Goal: Task Accomplishment & Management: Use online tool/utility

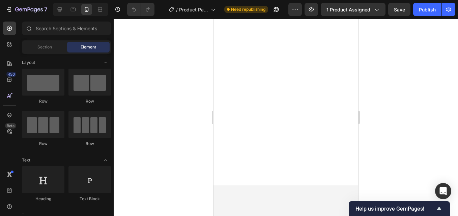
scroll to position [6, 0]
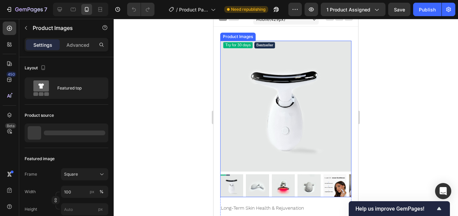
click at [330, 180] on img at bounding box center [334, 186] width 23 height 23
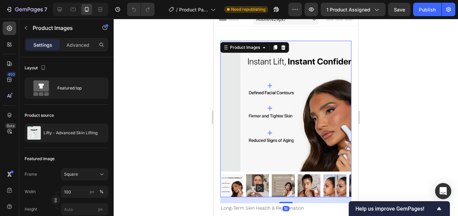
click at [287, 175] on img at bounding box center [283, 186] width 23 height 23
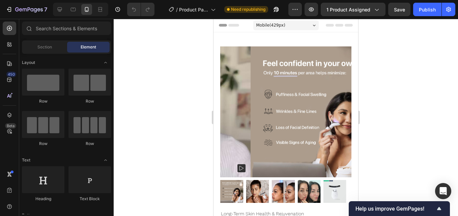
scroll to position [0, 0]
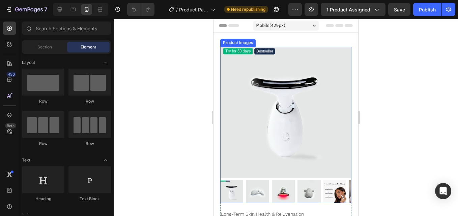
click at [337, 181] on img at bounding box center [334, 192] width 23 height 23
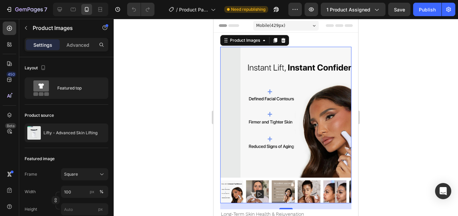
click at [283, 184] on img at bounding box center [283, 192] width 23 height 23
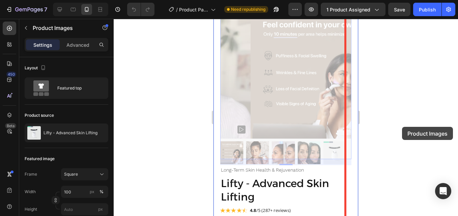
scroll to position [49, 0]
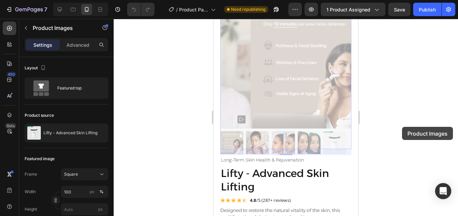
click at [402, 127] on div at bounding box center [286, 118] width 344 height 198
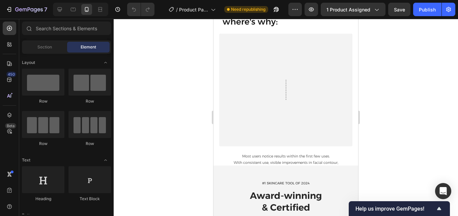
scroll to position [2328, 0]
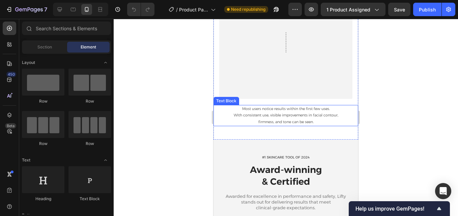
click at [292, 110] on span "Most users notice results within the first few uses." at bounding box center [286, 109] width 88 height 5
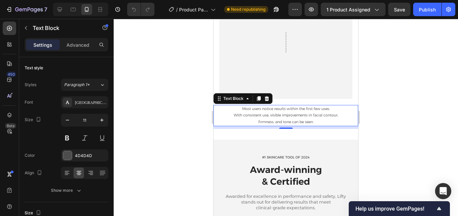
click at [242, 109] on span "Most users notice results within the first few uses." at bounding box center [286, 109] width 88 height 5
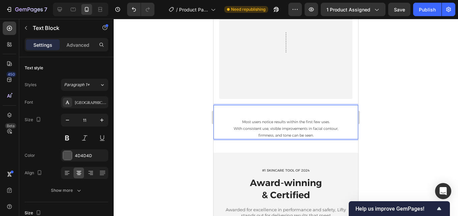
click at [262, 112] on p "Rich Text Editor. Editing area: main" at bounding box center [285, 109] width 143 height 7
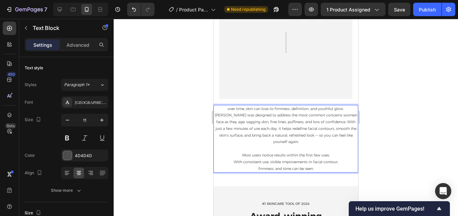
click at [219, 110] on p "over time, skin can lose its firmness, definition, and youthful glow. [PERSON_N…" at bounding box center [285, 126] width 143 height 40
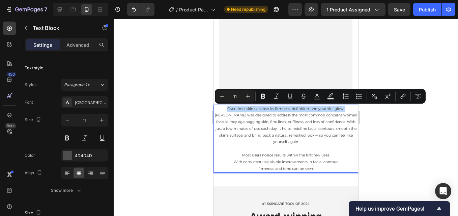
drag, startPoint x: 335, startPoint y: 110, endPoint x: 196, endPoint y: 112, distance: 138.9
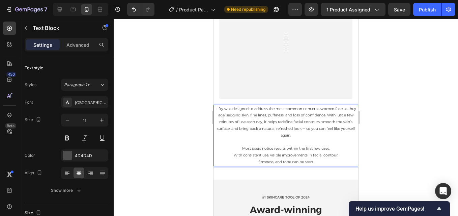
click at [346, 111] on p "Lifty was designed to address the most common concerns women face as they age: …" at bounding box center [285, 122] width 143 height 33
click at [323, 111] on p "Lifty was designed to address the most common concerns women face as they age: …" at bounding box center [285, 122] width 143 height 33
click at [346, 110] on p "Lifty was designed to address the most common concerns women face as they age: …" at bounding box center [285, 122] width 143 height 33
click at [341, 116] on p "as they age: sagging skin, fine lines, puffiness, and loss of confidence. With …" at bounding box center [285, 125] width 143 height 27
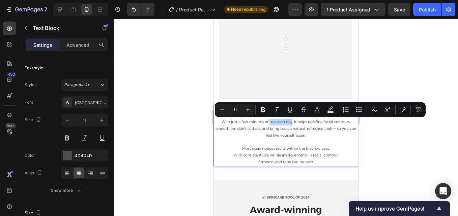
drag, startPoint x: 267, startPoint y: 123, endPoint x: 289, endPoint y: 123, distance: 21.9
click at [289, 123] on p "With just a few minutes of use each day, it helps redefine facial contours, smo…" at bounding box center [285, 129] width 143 height 20
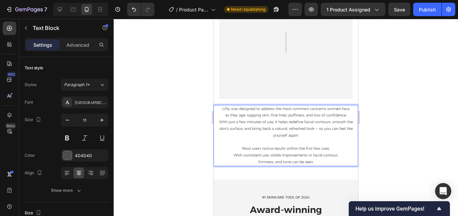
click at [330, 123] on p "With just a few minutes of use, it helps redefine facial contours, smooth the s…" at bounding box center [285, 129] width 143 height 20
click at [334, 130] on p "smooth the skin’s surface, and bring back a natural, refreshed look — so you ca…" at bounding box center [285, 132] width 143 height 13
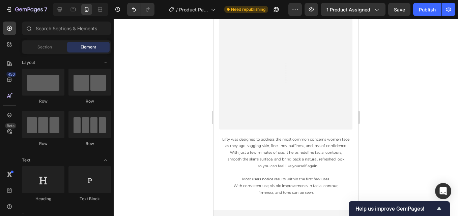
scroll to position [2334, 0]
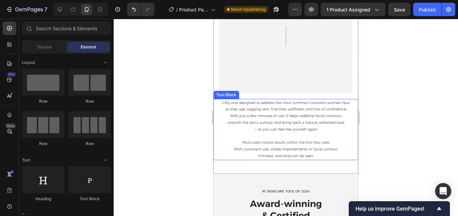
click at [321, 129] on p "— so you can feel like yourself again." at bounding box center [285, 129] width 143 height 7
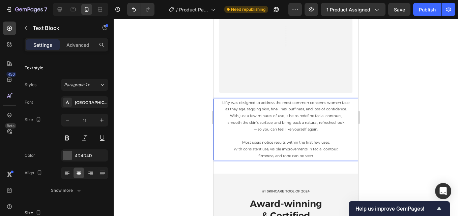
click at [315, 123] on p "smooth the skin’s surface, and bring back a natural, refreshed look" at bounding box center [285, 123] width 143 height 7
drag, startPoint x: 264, startPoint y: 130, endPoint x: 334, endPoint y: 129, distance: 69.4
click at [334, 129] on p "refreshed look — so you can feel like yourself again." at bounding box center [285, 129] width 143 height 7
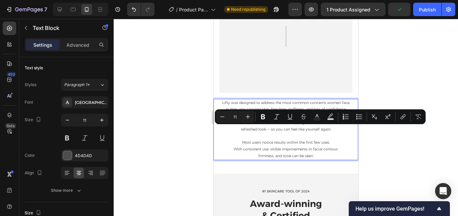
click at [334, 129] on p "refreshed look — so you can feel like yourself again." at bounding box center [285, 129] width 143 height 7
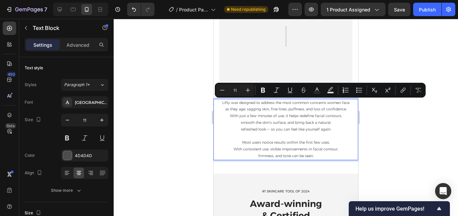
drag, startPoint x: 332, startPoint y: 132, endPoint x: 216, endPoint y: 101, distance: 120.3
click at [216, 101] on div "Lifty was designed to address the most common concerns women face as they age: …" at bounding box center [285, 129] width 145 height 61
click at [246, 91] on icon "Editor contextual toolbar" at bounding box center [247, 90] width 7 height 7
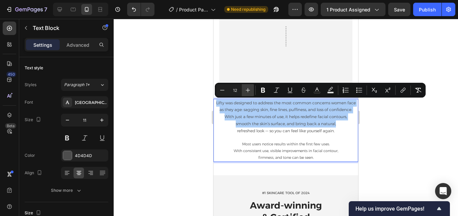
click at [246, 91] on icon "Editor contextual toolbar" at bounding box center [247, 90] width 7 height 7
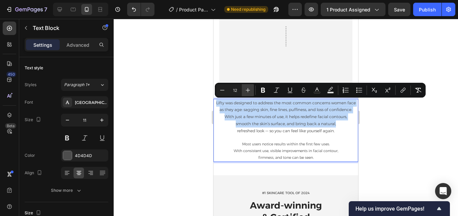
type input "13"
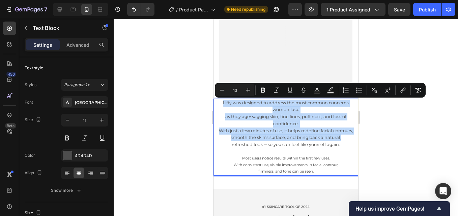
click at [242, 123] on p "as they age: sagging skin, fine lines, puffiness, and loss of confidence." at bounding box center [285, 121] width 143 height 14
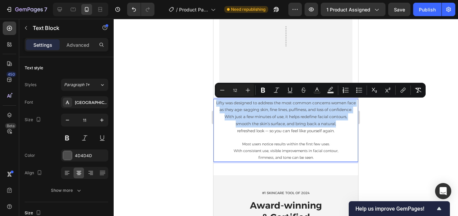
click at [254, 112] on span "as they age: sagging skin, fine lines, puffiness, and loss of confidence." at bounding box center [285, 109] width 132 height 5
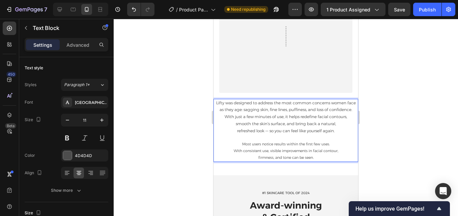
click at [275, 107] on p "Lifty was designed to address the most common concerns women face" at bounding box center [285, 103] width 143 height 7
click at [314, 104] on span "Lifty was designed to address the most common concerns women face" at bounding box center [286, 102] width 140 height 5
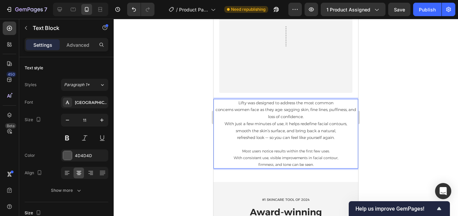
click at [331, 111] on span "concerns women face as they age: sagging skin, fine lines, puffiness, and loss …" at bounding box center [285, 113] width 141 height 12
click at [314, 104] on span "Lifty was designed to address the most common" at bounding box center [285, 102] width 95 height 5
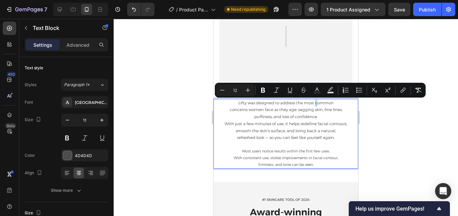
click at [314, 104] on span "Lifty was designed to address the most common" at bounding box center [285, 102] width 95 height 5
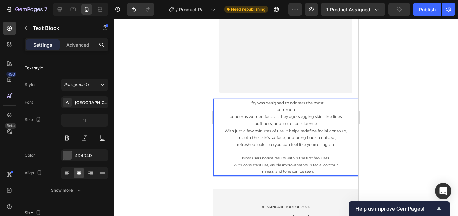
click at [225, 119] on p "concerns women face as they age: sagging skin, fine lines," at bounding box center [285, 117] width 143 height 7
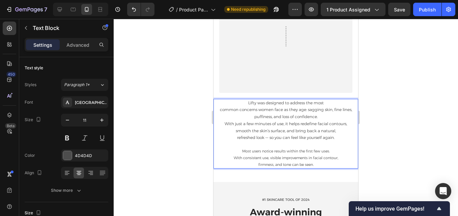
click at [304, 111] on span "common concerns women face as they age: sagging skin, fine lines," at bounding box center [286, 109] width 132 height 5
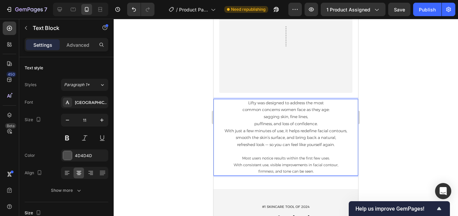
click at [250, 126] on p "puffiness, and loss of confidence." at bounding box center [285, 124] width 143 height 7
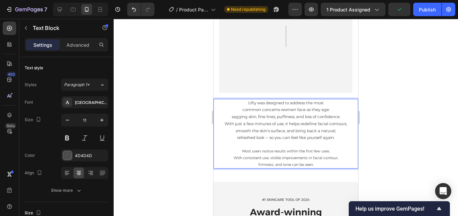
click at [326, 126] on span "With just a few minutes of use, it helps redefine facial contours," at bounding box center [285, 123] width 122 height 5
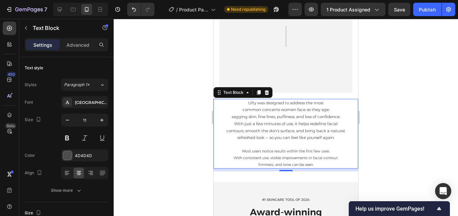
click at [325, 132] on span "contours, smooth the skin’s surface, and bring back a natural," at bounding box center [285, 130] width 119 height 5
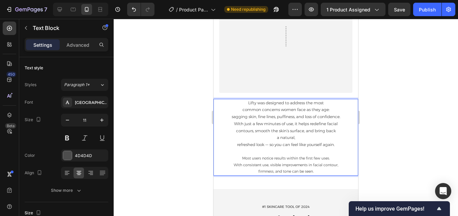
click at [237, 146] on span "refreshed look — so you can feel like yourself again." at bounding box center [285, 144] width 97 height 5
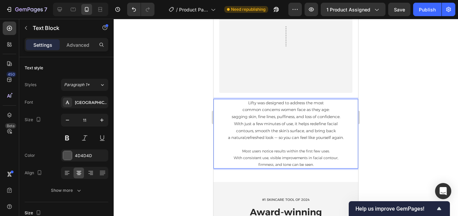
click at [227, 119] on p "sagging skin, fine lines, puffiness, and loss of confidence." at bounding box center [285, 117] width 143 height 7
click at [331, 112] on span "common concerns women face as they age: sagging skin, fine lines, puffiness, an…" at bounding box center [286, 113] width 132 height 12
click at [225, 112] on p "common concerns women face as they age: sagging skin," at bounding box center [285, 110] width 143 height 7
click at [333, 104] on span "Lifty was designed to address the most common concerns women face as they age: …" at bounding box center [286, 106] width 140 height 12
click at [309, 111] on span "women face as they age: sagging skin, fine lines, puffiness, and loss of confid…" at bounding box center [286, 113] width 134 height 12
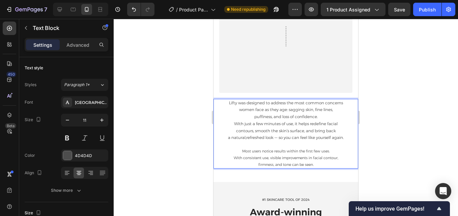
click at [229, 124] on p "With just a few minutes of use, it helps redefine facial" at bounding box center [285, 124] width 143 height 7
click at [344, 118] on span "puffiness, and loss of confidence. With just a few minutes of use, it helps red…" at bounding box center [285, 120] width 139 height 12
click at [231, 132] on p "contours, smooth the skin’s surface, and bring back" at bounding box center [285, 131] width 143 height 7
click at [331, 124] on span "it helps redefine facial contours, smooth the skin’s surface, and bring back" at bounding box center [285, 127] width 133 height 12
click at [228, 139] on span "a natural,refreshed look — so you can feel like yourself again." at bounding box center [286, 137] width 116 height 5
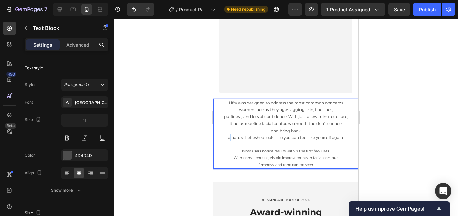
click at [228, 139] on span "a natural,refreshed look — so you can feel like yourself again." at bounding box center [286, 137] width 116 height 5
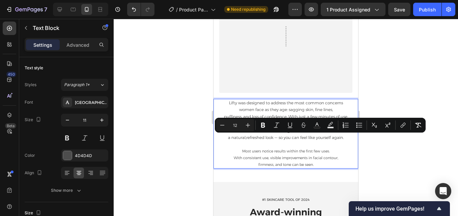
click at [224, 139] on p "a natural,refreshed look — so you can feel like yourself again." at bounding box center [285, 137] width 143 height 7
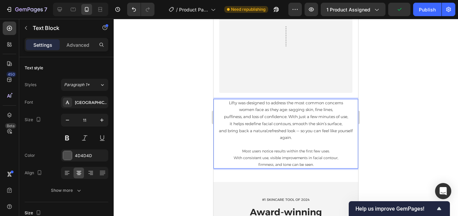
click at [294, 132] on span "and bring back a natural,refreshed look — so you can feel like yourself again." at bounding box center [286, 134] width 134 height 12
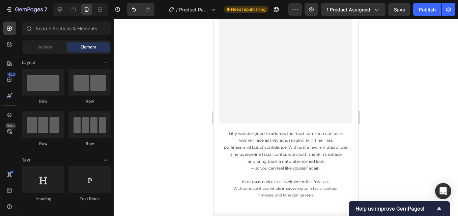
scroll to position [2298, 0]
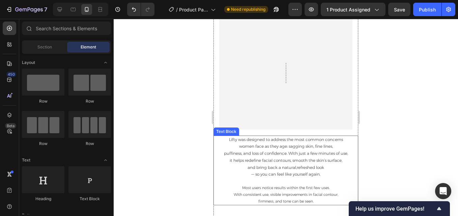
click at [239, 151] on p "puffiness, and loss of confidence. With just a few minutes of use," at bounding box center [285, 153] width 143 height 7
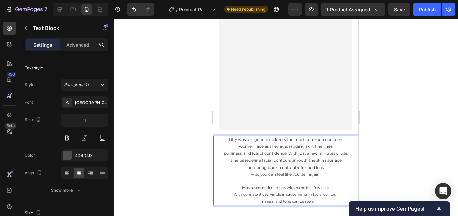
click at [224, 155] on span "puffiness, and loss of confidence. With just a few minutes of use," at bounding box center [286, 153] width 124 height 5
click at [331, 148] on span "women face as they age: sagging skin, fine lines, puffiness, and loss of confid…" at bounding box center [286, 150] width 134 height 12
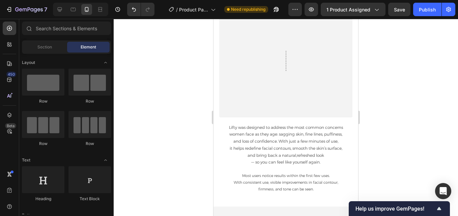
scroll to position [2334, 0]
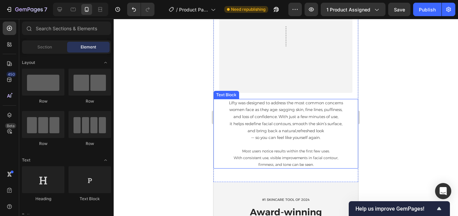
click at [246, 139] on p "— so you can feel like yourself again." at bounding box center [285, 137] width 143 height 7
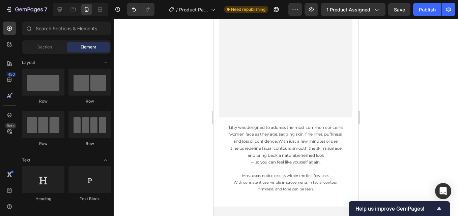
scroll to position [2316, 0]
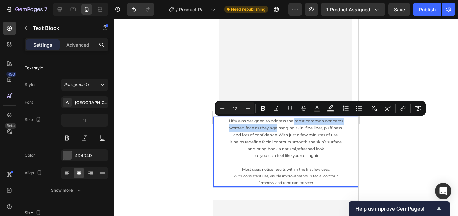
drag, startPoint x: 292, startPoint y: 122, endPoint x: 273, endPoint y: 130, distance: 21.0
click at [273, 130] on div "Lifty was designed to address the most common concerns women face as they age: …" at bounding box center [285, 152] width 145 height 70
click at [263, 110] on icon "Editor contextual toolbar" at bounding box center [263, 108] width 4 height 5
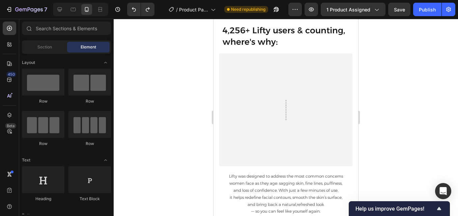
scroll to position [2328, 0]
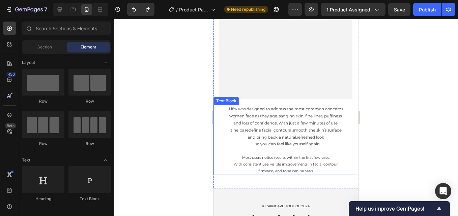
click at [306, 130] on span "it helps redefine facial contours, smooth the skin’s surface," at bounding box center [286, 130] width 113 height 5
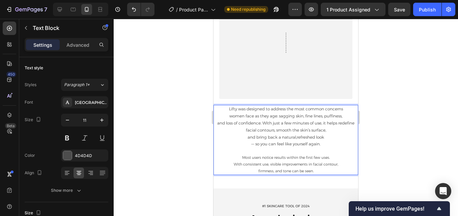
click at [225, 116] on p "women face as they age: sagging skin, fine lines, puffiness," at bounding box center [285, 116] width 143 height 7
click at [233, 117] on p "Lifty was designed to address the most common concerns women face as they age: …" at bounding box center [285, 113] width 143 height 14
click at [241, 131] on p "and loss of confidence. With just a few minutes of use, it helps redefine facia…" at bounding box center [285, 127] width 143 height 14
click at [243, 138] on p "and bring back a natural,refreshed look" at bounding box center [285, 137] width 143 height 7
click at [260, 139] on p "and loss of confidence. With just a few minutes of use, it helps redefine facia…" at bounding box center [285, 130] width 143 height 21
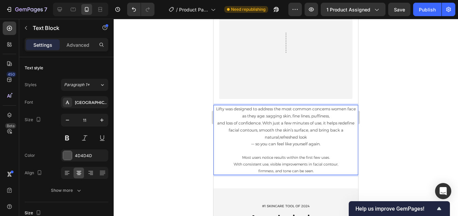
click at [246, 146] on p "— so you can feel like yourself again." at bounding box center [285, 144] width 143 height 7
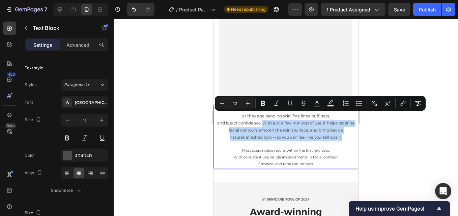
drag, startPoint x: 342, startPoint y: 138, endPoint x: 261, endPoint y: 123, distance: 82.2
click at [261, 123] on p "and loss of confidence. With just a few minutes of use, it helps redefine facia…" at bounding box center [285, 130] width 143 height 21
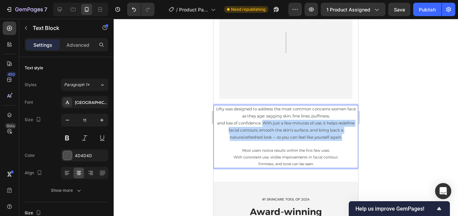
click at [261, 123] on span "and loss of confidence. With just a few minutes of use, it helps redefine facia…" at bounding box center [285, 130] width 137 height 19
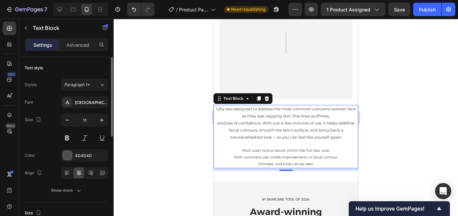
click at [61, 174] on div at bounding box center [84, 173] width 47 height 12
click at [68, 174] on icon at bounding box center [67, 174] width 5 height 1
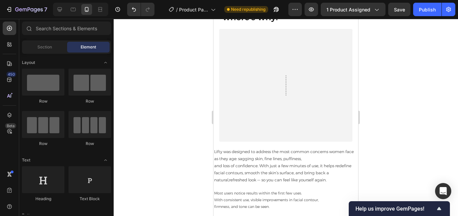
scroll to position [2279, 0]
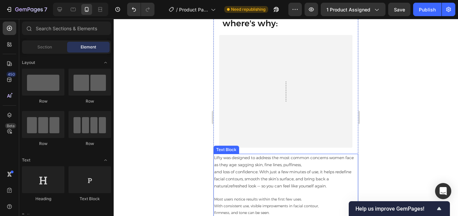
click at [324, 160] on span "Lifty was designed to address the most common concerns women face as they age: …" at bounding box center [284, 161] width 140 height 12
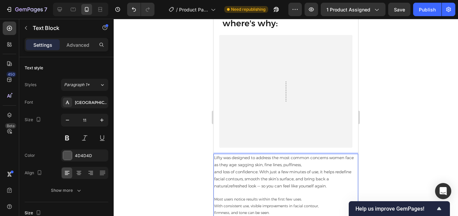
click at [329, 159] on span "Lifty was designed to address the most common concerns women face as they age: …" at bounding box center [284, 161] width 140 height 12
click at [320, 173] on span "and loss of confidence. With just a few minutes of use, it helps redefine facia…" at bounding box center [282, 179] width 137 height 19
click at [328, 179] on span "it helps redefine facial contours, smooth the skin’s surface, and bring back a …" at bounding box center [280, 183] width 133 height 12
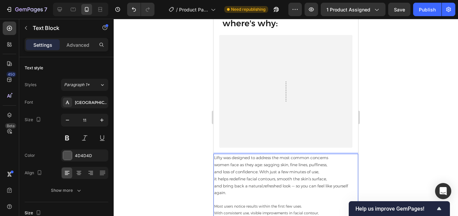
click at [292, 188] on span "and bring back a natural,refreshed look — so you can feel like yourself again." at bounding box center [281, 190] width 134 height 12
click at [326, 187] on span "and bring back a natural,refreshed look — so you can feel like yourself again." at bounding box center [281, 190] width 134 height 12
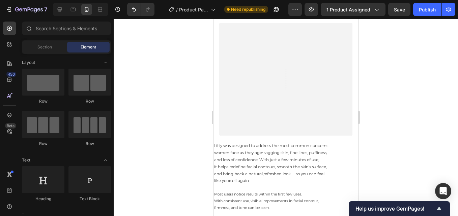
scroll to position [2298, 0]
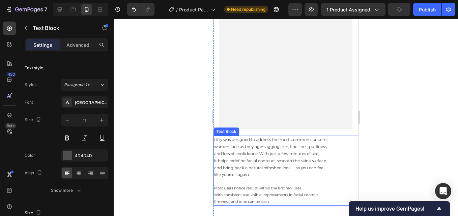
click at [272, 188] on span "Most users notice results within the first few uses." at bounding box center [258, 188] width 88 height 5
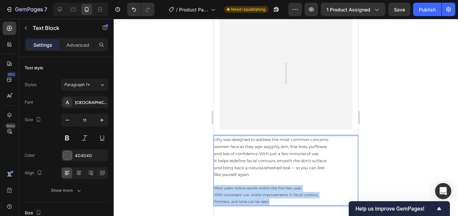
drag, startPoint x: 273, startPoint y: 203, endPoint x: 214, endPoint y: 189, distance: 59.8
click at [214, 189] on div "Lifty was designed to address the most common concerns women face as they age: …" at bounding box center [285, 171] width 145 height 70
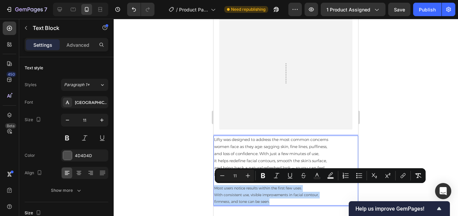
copy div "Most users notice results within the first few uses. With consistent use, visib…"
click at [255, 190] on span "Most users notice results within the first few uses." at bounding box center [258, 188] width 88 height 5
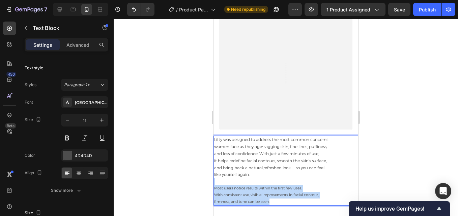
drag, startPoint x: 275, startPoint y: 201, endPoint x: 197, endPoint y: 184, distance: 79.6
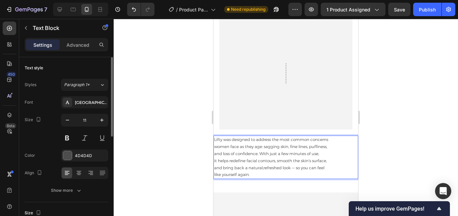
drag, startPoint x: 78, startPoint y: 50, endPoint x: 82, endPoint y: 76, distance: 26.6
click at [78, 50] on div "Advanced" at bounding box center [78, 44] width 34 height 11
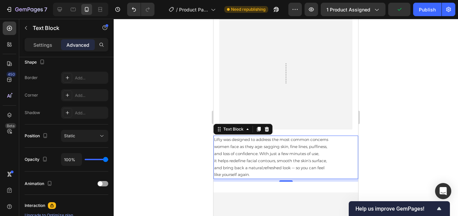
scroll to position [48, 0]
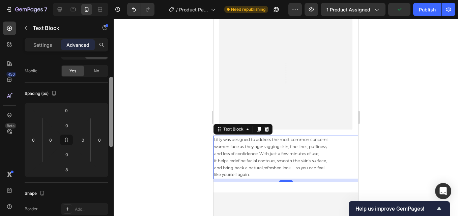
drag, startPoint x: 112, startPoint y: 107, endPoint x: 111, endPoint y: 119, distance: 12.2
click at [111, 119] on div at bounding box center [111, 112] width 4 height 70
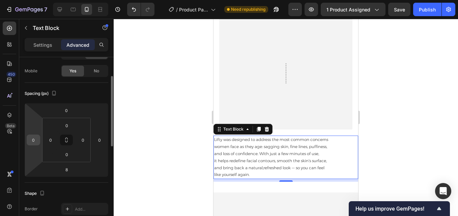
click at [34, 141] on input "0" at bounding box center [33, 140] width 10 height 10
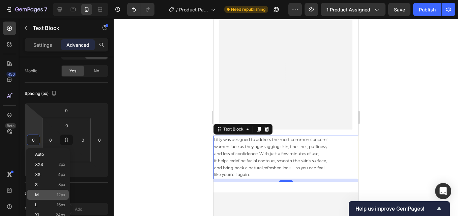
click at [51, 197] on p "M 12px" at bounding box center [50, 195] width 30 height 5
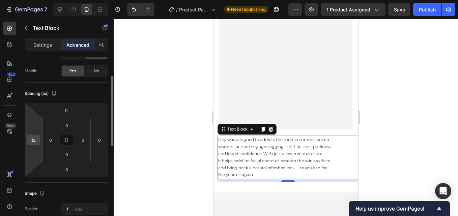
click at [32, 144] on input "12" at bounding box center [33, 140] width 10 height 10
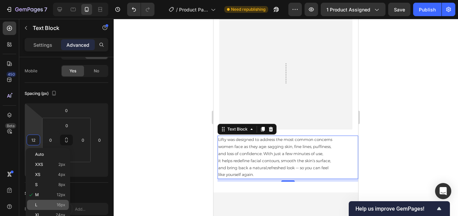
click at [52, 201] on div "L 16px" at bounding box center [48, 205] width 42 height 10
type input "16"
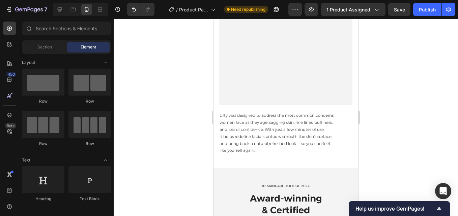
scroll to position [2328, 0]
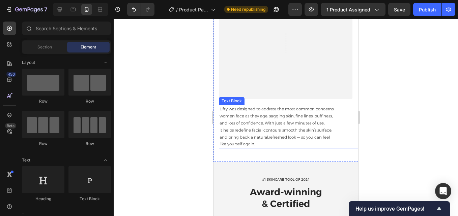
click at [304, 137] on span "and bring back a natural,refreshed look — so you can feel" at bounding box center [274, 137] width 110 height 5
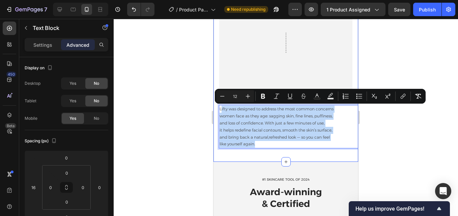
drag, startPoint x: 256, startPoint y: 145, endPoint x: 434, endPoint y: 119, distance: 179.9
click at [221, 100] on div "Image Excellent / Based on 270+ Reviews Text Block Row 4,256+ Lifty users & cou…" at bounding box center [285, 49] width 145 height 206
click at [224, 111] on span "Lifty was designed to address the most common concerns" at bounding box center [276, 109] width 114 height 5
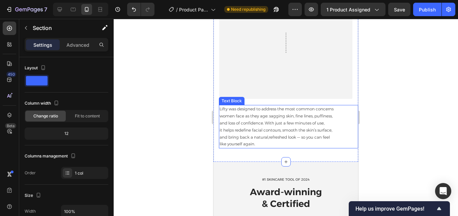
click at [220, 110] on span "Lifty was designed to address the most common concerns" at bounding box center [276, 109] width 114 height 5
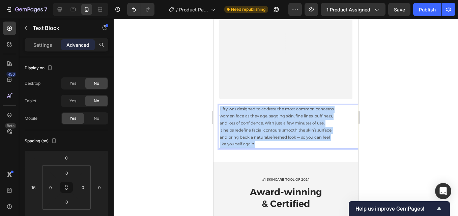
drag, startPoint x: 220, startPoint y: 109, endPoint x: 265, endPoint y: 147, distance: 59.0
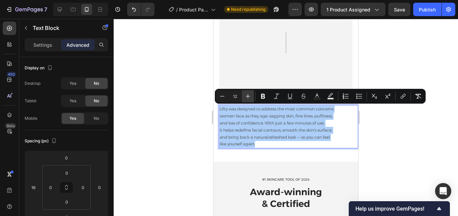
click at [249, 98] on icon "Editor contextual toolbar" at bounding box center [247, 96] width 7 height 7
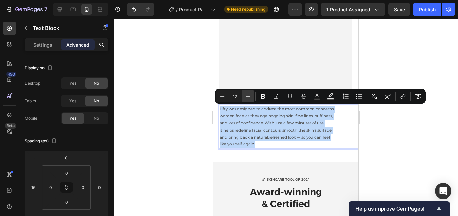
type input "13"
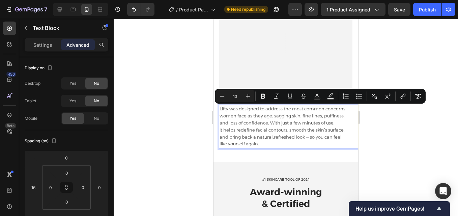
drag, startPoint x: 279, startPoint y: 128, endPoint x: 467, endPoint y: 120, distance: 187.9
click at [279, 128] on span "it helps redefine facial contours, smooth the skin’s surface," at bounding box center [281, 129] width 125 height 5
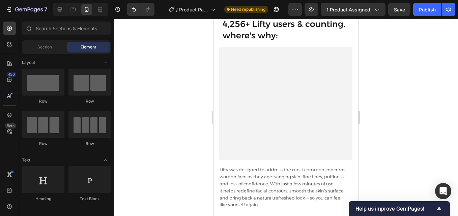
scroll to position [2334, 0]
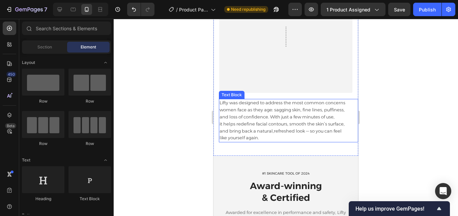
click at [303, 141] on p "like yourself again." at bounding box center [288, 138] width 138 height 7
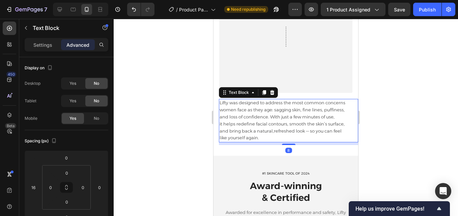
click at [286, 153] on div "8" at bounding box center [288, 150] width 7 height 5
click at [172, 89] on div at bounding box center [286, 118] width 344 height 198
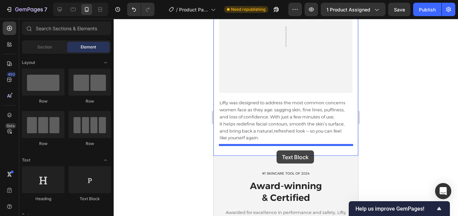
drag, startPoint x: 303, startPoint y: 194, endPoint x: 284, endPoint y: 151, distance: 47.4
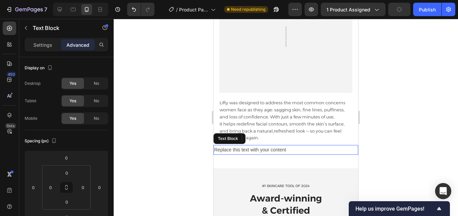
click at [274, 153] on div "Replace this text with your content" at bounding box center [285, 150] width 145 height 10
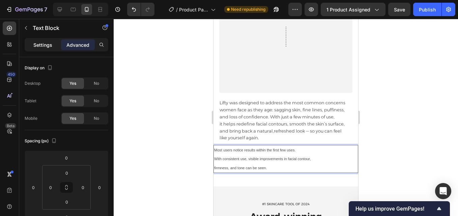
click at [48, 41] on p "Settings" at bounding box center [42, 44] width 19 height 7
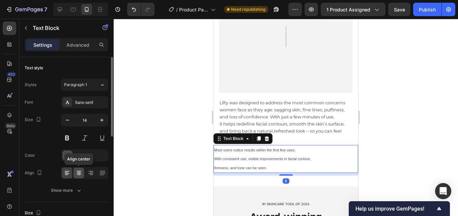
click at [80, 175] on icon at bounding box center [78, 175] width 3 height 1
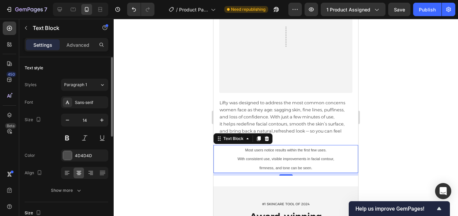
click at [93, 109] on div "Font Sans-serif Size 14 Color 4D4D4D Align Show more" at bounding box center [67, 146] width 84 height 100
click at [90, 102] on div "Sans-serif" at bounding box center [91, 103] width 32 height 6
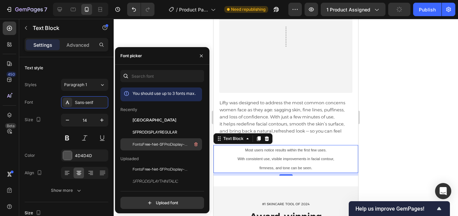
click at [154, 143] on span "FontsFree-Net-SFProDisplay-Light" at bounding box center [160, 145] width 56 height 6
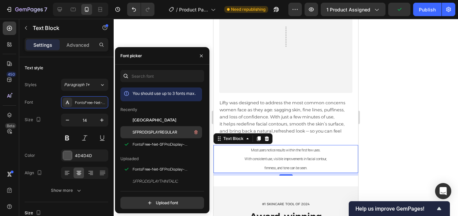
click at [154, 134] on span "SFPRODISPLAYREGULAR" at bounding box center [154, 132] width 44 height 6
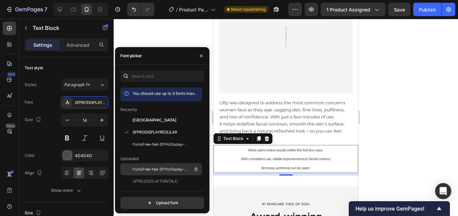
click at [160, 171] on span "FontsFree-Net-SFProDisplay-Light" at bounding box center [160, 170] width 56 height 6
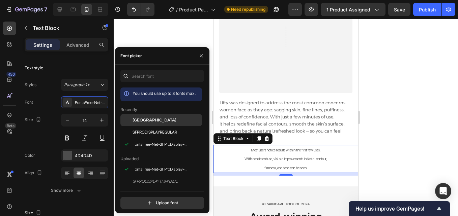
click at [156, 122] on div "[GEOGRAPHIC_DATA]" at bounding box center [166, 120] width 68 height 6
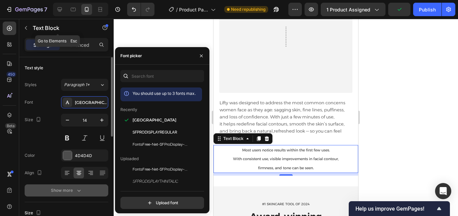
click at [77, 185] on button "Show more" at bounding box center [67, 191] width 84 height 12
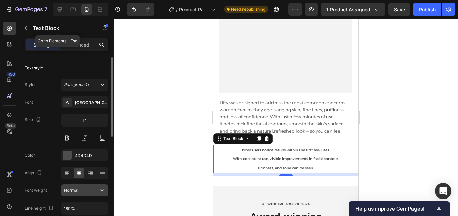
click at [76, 190] on span "Normal" at bounding box center [71, 190] width 14 height 5
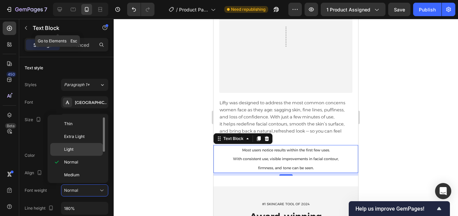
click at [84, 151] on p "Light" at bounding box center [82, 150] width 36 height 6
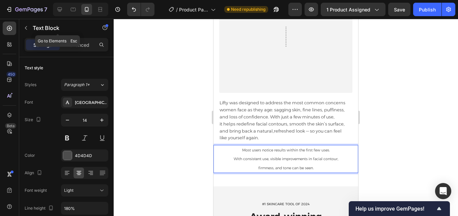
click at [253, 157] on span "With consistent use, visible improvements in facial contour," at bounding box center [286, 159] width 104 height 5
click at [69, 121] on icon "button" at bounding box center [67, 120] width 7 height 7
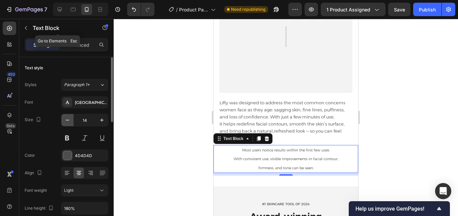
click at [69, 121] on icon "button" at bounding box center [67, 120] width 7 height 7
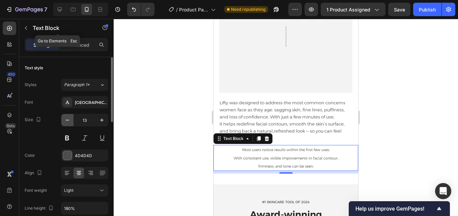
click at [69, 121] on icon "button" at bounding box center [67, 120] width 7 height 7
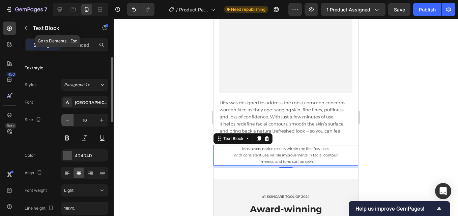
click at [69, 121] on icon "button" at bounding box center [67, 120] width 7 height 7
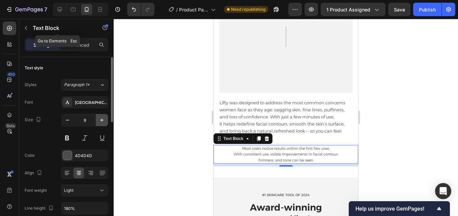
click at [103, 121] on icon "button" at bounding box center [101, 120] width 7 height 7
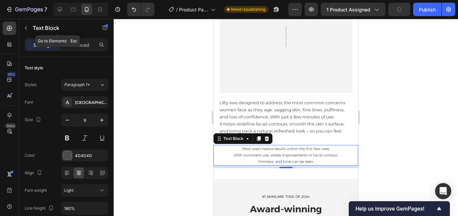
type input "10"
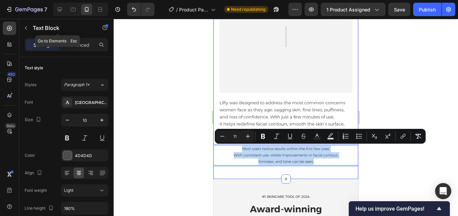
drag, startPoint x: 238, startPoint y: 150, endPoint x: 331, endPoint y: 167, distance: 94.9
click at [331, 167] on div "Image Excellent / Based on 270+ Reviews Text Block Row 4,256+ Lifty users & cou…" at bounding box center [285, 54] width 145 height 229
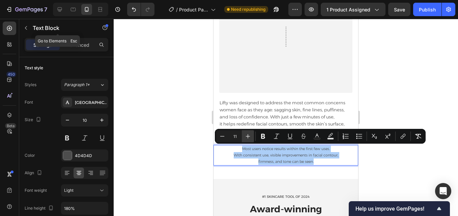
click at [248, 136] on icon "Editor contextual toolbar" at bounding box center [247, 136] width 7 height 7
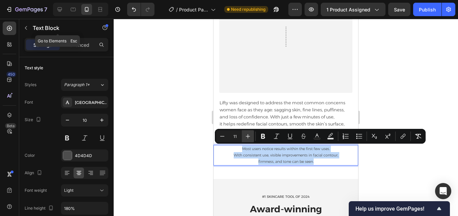
type input "12"
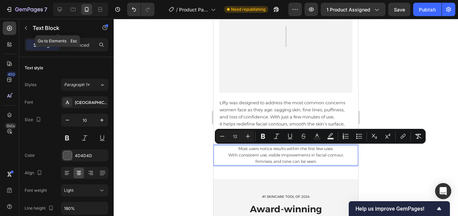
click at [265, 147] on span "Most users notice results within the first few uses." at bounding box center [285, 148] width 95 height 5
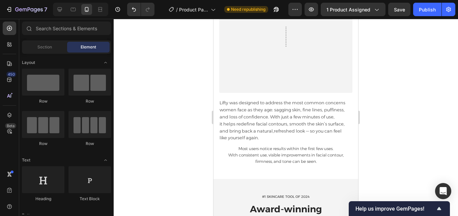
scroll to position [2328, 0]
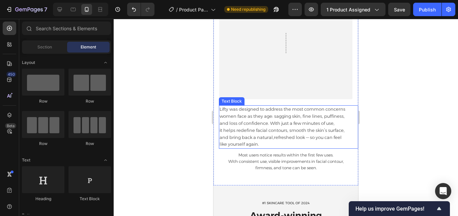
click at [317, 129] on span "it helps redefine facial contours, smooth the skin’s surface," at bounding box center [281, 130] width 125 height 5
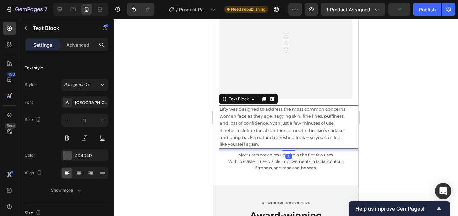
drag, startPoint x: 288, startPoint y: 152, endPoint x: 288, endPoint y: 155, distance: 3.7
click at [288, 149] on div "8" at bounding box center [288, 149] width 139 height 0
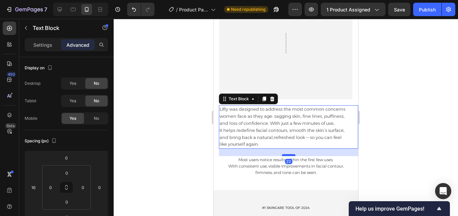
drag, startPoint x: 288, startPoint y: 150, endPoint x: 287, endPoint y: 155, distance: 4.8
click at [287, 155] on div at bounding box center [288, 155] width 13 height 2
type input "22"
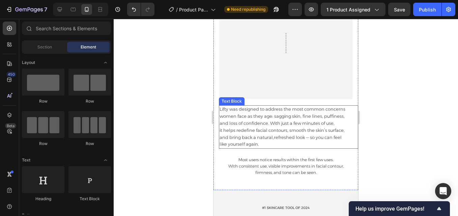
click at [312, 136] on span "and bring back a natural,refreshed look — so you can feel" at bounding box center [280, 137] width 122 height 5
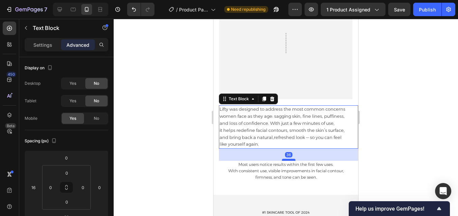
drag, startPoint x: 286, startPoint y: 155, endPoint x: 286, endPoint y: 160, distance: 4.7
click at [286, 160] on div at bounding box center [288, 160] width 13 height 2
type input "36"
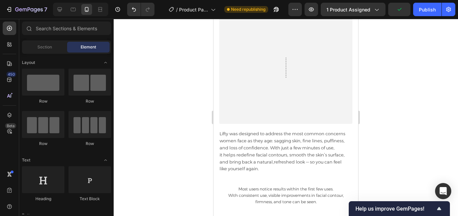
scroll to position [2316, 0]
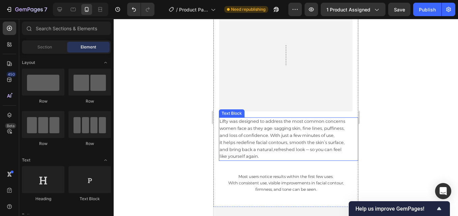
click at [304, 144] on span "it helps redefine facial contours, smooth the skin’s surface," at bounding box center [281, 142] width 125 height 5
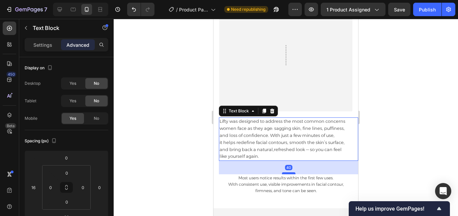
click at [288, 173] on div at bounding box center [288, 174] width 13 height 2
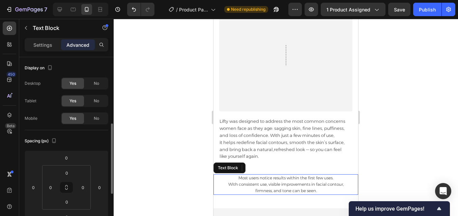
click at [293, 184] on span "With consistent use, visible improvements in facial contour," at bounding box center [285, 184] width 115 height 5
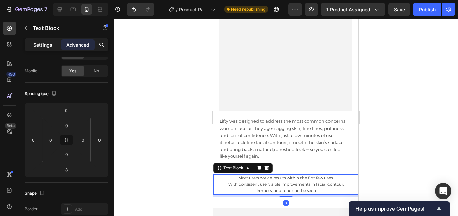
click at [39, 47] on p "Settings" at bounding box center [42, 44] width 19 height 7
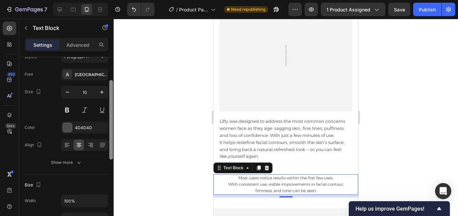
scroll to position [0, 0]
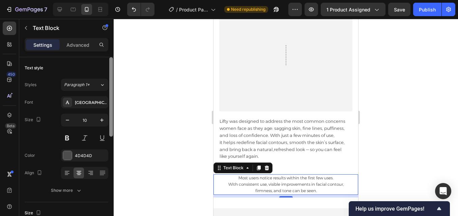
drag, startPoint x: 112, startPoint y: 120, endPoint x: 110, endPoint y: 96, distance: 24.0
click at [110, 96] on div at bounding box center [111, 97] width 4 height 80
click at [92, 104] on div "[GEOGRAPHIC_DATA]" at bounding box center [91, 103] width 32 height 6
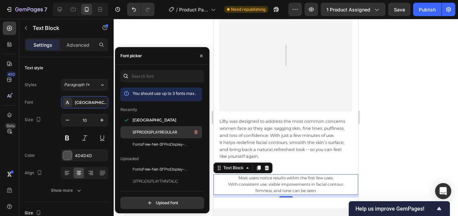
click at [137, 134] on span "SFPRODISPLAYREGULAR" at bounding box center [154, 132] width 44 height 6
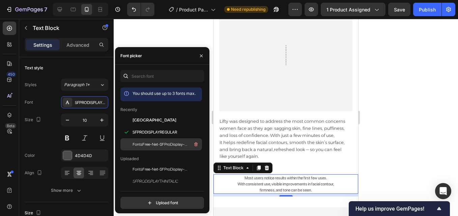
click at [138, 145] on span "FontsFree-Net-SFProDisplay-Light" at bounding box center [160, 145] width 56 height 6
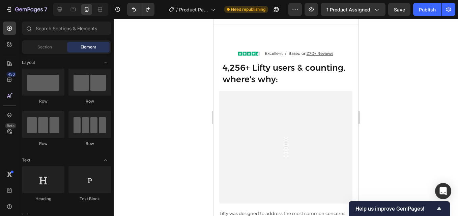
scroll to position [2138, 0]
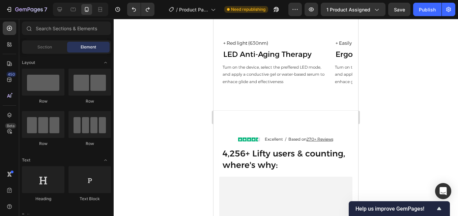
click at [321, 163] on h2 "4,256+ Lifty users & counting, where's why:" at bounding box center [290, 160] width 136 height 24
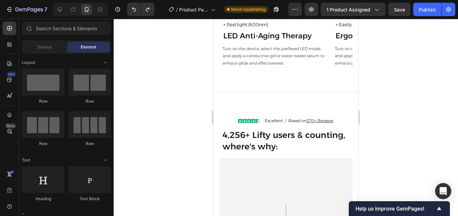
scroll to position [2174, 0]
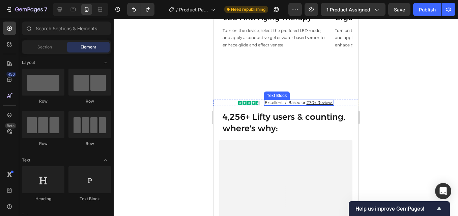
click at [294, 105] on span "Excellent / Based on 270+ Reviews" at bounding box center [299, 102] width 68 height 5
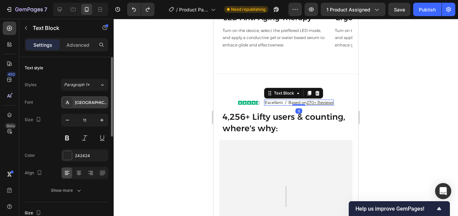
click at [88, 104] on div "[GEOGRAPHIC_DATA]" at bounding box center [91, 103] width 32 height 6
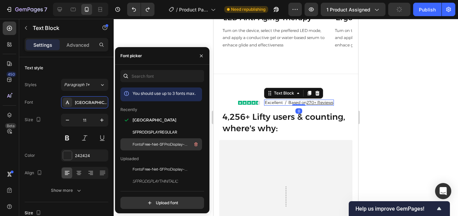
click at [135, 142] on span "FontsFree-Net-SFProDisplay-Light" at bounding box center [160, 145] width 56 height 6
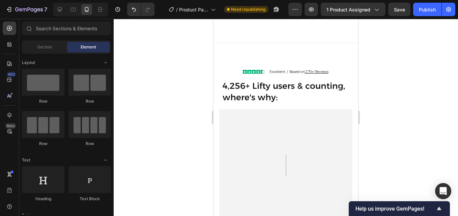
scroll to position [2211, 0]
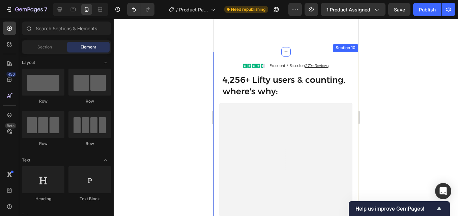
click at [290, 65] on span "Excellent / Based on 270+ Reviews" at bounding box center [298, 65] width 59 height 5
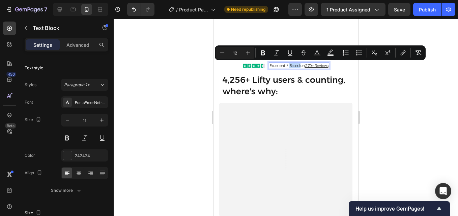
click at [298, 65] on span "Excellent / Based on 270+ Reviews" at bounding box center [298, 65] width 59 height 5
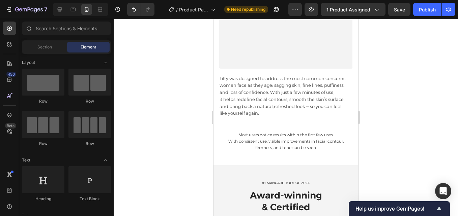
scroll to position [2365, 0]
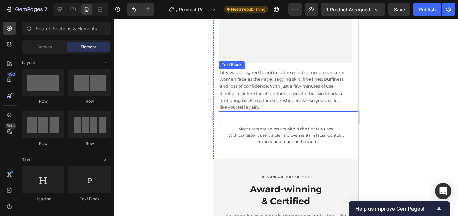
click at [295, 99] on span "and bring back a natural,refreshed look — so you can feel" at bounding box center [280, 100] width 122 height 5
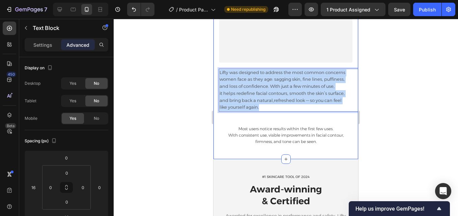
drag, startPoint x: 262, startPoint y: 108, endPoint x: 218, endPoint y: 71, distance: 57.0
click at [218, 71] on div "Image Excellent / Based on 270+ Reviews Text Block Row 4,256+ Lifty users & cou…" at bounding box center [285, 29] width 145 height 240
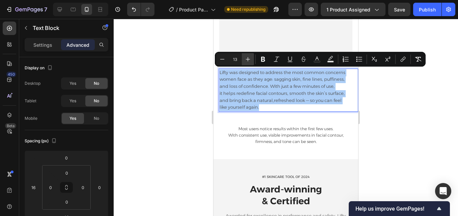
click at [251, 60] on icon "Editor contextual toolbar" at bounding box center [247, 59] width 7 height 7
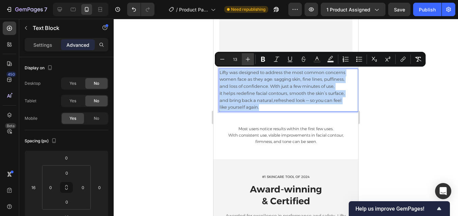
type input "14"
click at [265, 83] on p "women face as they age: sagging skin, fine lines, puffiness," at bounding box center [288, 79] width 138 height 7
click at [296, 104] on p "and bring back a natural,refreshed look — so you can feel" at bounding box center [288, 100] width 138 height 7
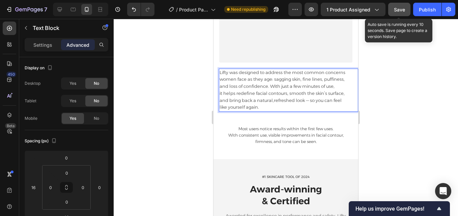
click at [398, 5] on button "Save" at bounding box center [399, 9] width 22 height 13
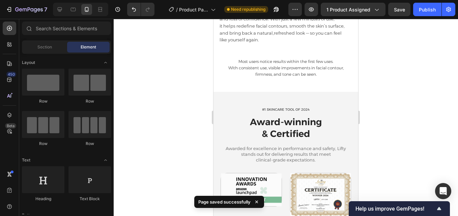
scroll to position [2291, 0]
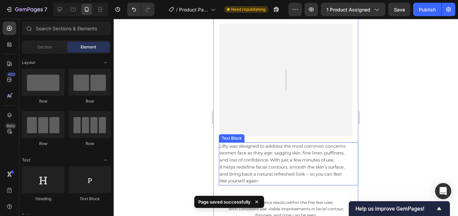
click at [332, 160] on span "and loss of confidence. With just a few minutes of use," at bounding box center [276, 159] width 115 height 5
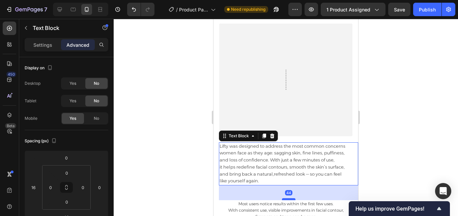
click at [285, 200] on div at bounding box center [288, 200] width 13 height 2
type input "44"
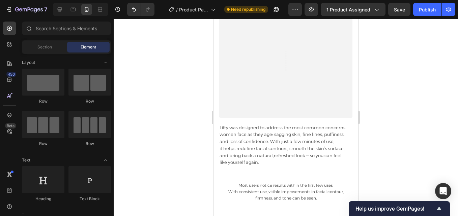
scroll to position [2303, 0]
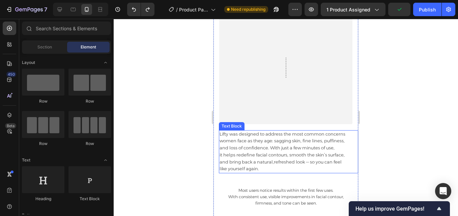
click at [311, 154] on span "it helps redefine facial contours, smooth the skin’s surface," at bounding box center [281, 154] width 125 height 5
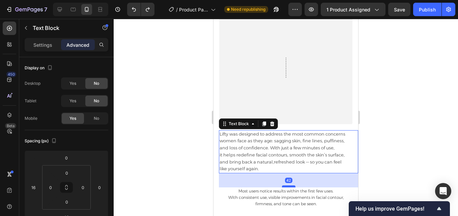
click at [287, 186] on div at bounding box center [288, 187] width 13 height 2
type input "42"
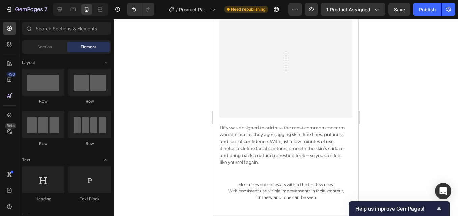
scroll to position [2316, 0]
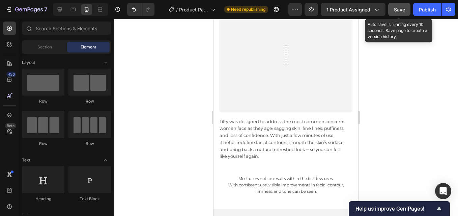
click at [395, 10] on span "Save" at bounding box center [399, 10] width 11 height 6
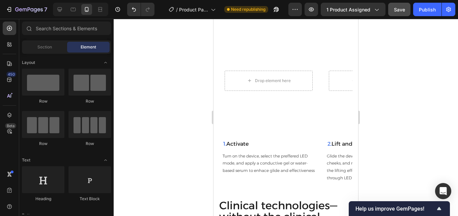
scroll to position [1467, 0]
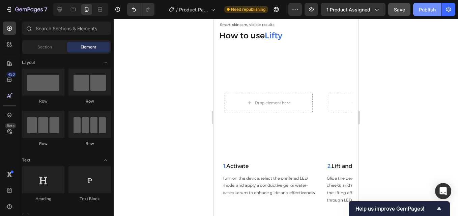
click at [419, 6] on div "Publish" at bounding box center [427, 9] width 17 height 7
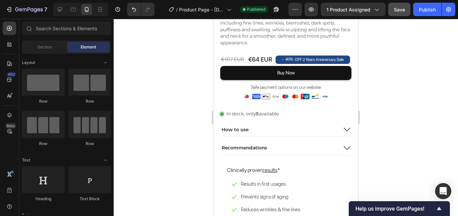
scroll to position [249, 0]
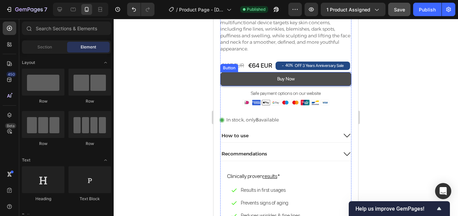
click at [318, 81] on button "Buy Now" at bounding box center [285, 79] width 131 height 14
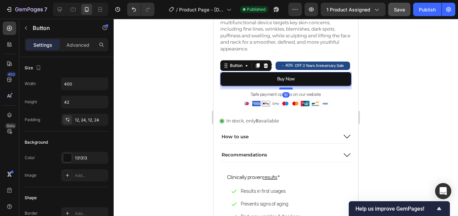
click at [282, 88] on div at bounding box center [285, 89] width 13 height 2
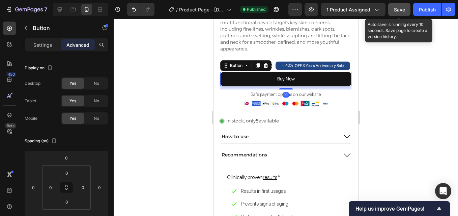
click at [394, 16] on button "Save" at bounding box center [399, 9] width 22 height 13
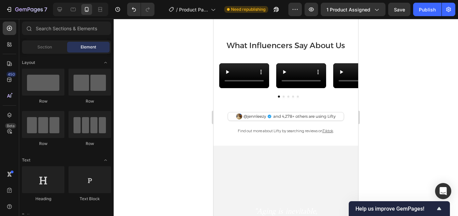
scroll to position [556, 0]
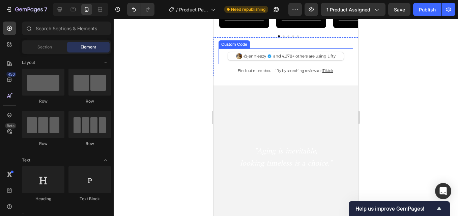
click at [307, 61] on div "@jennleezy and 4,278+ others are using Lifty" at bounding box center [286, 56] width 116 height 9
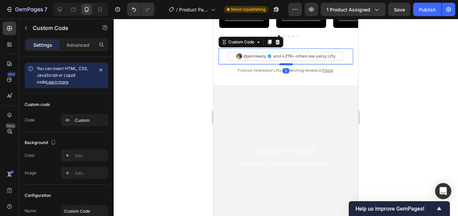
click at [286, 65] on div at bounding box center [285, 64] width 13 height 2
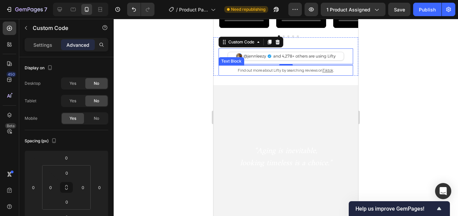
click at [292, 75] on p "Find out more about Lifty by searching reviews on Tiktok ." at bounding box center [285, 70] width 133 height 9
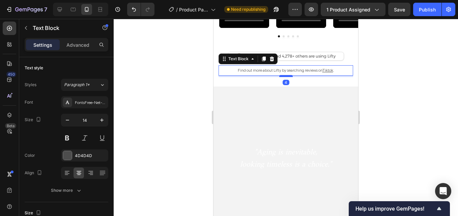
click at [285, 77] on div at bounding box center [285, 76] width 13 height 2
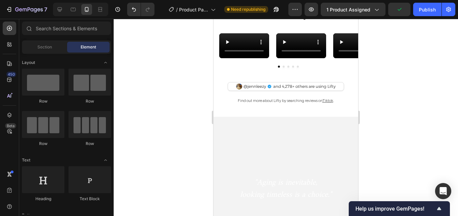
scroll to position [520, 0]
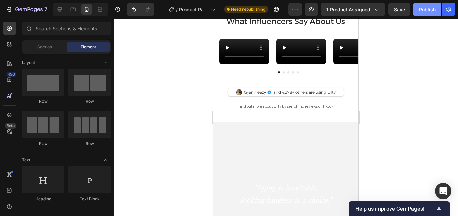
click at [424, 12] on div "Publish" at bounding box center [427, 9] width 17 height 7
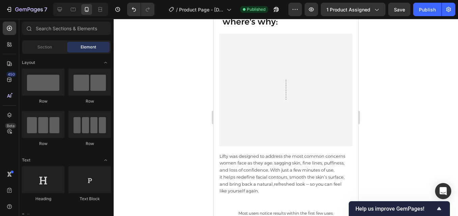
scroll to position [2172, 0]
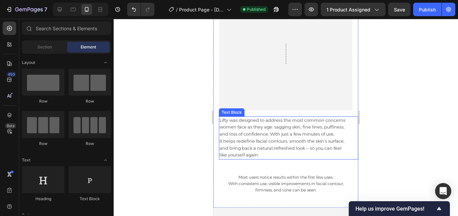
click at [278, 125] on span "women face as they age: sagging skin, fine lines, puffiness," at bounding box center [281, 126] width 125 height 5
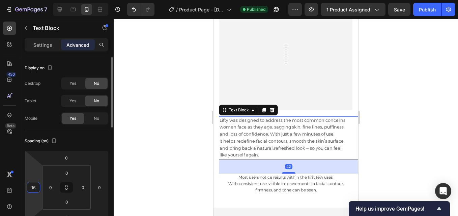
click at [34, 185] on input "16" at bounding box center [33, 188] width 10 height 10
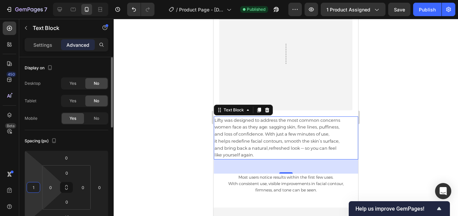
type input "18"
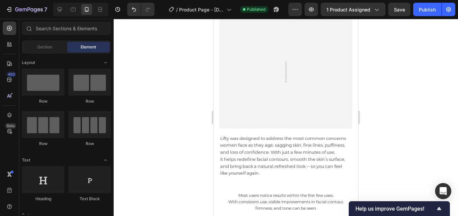
scroll to position [2148, 0]
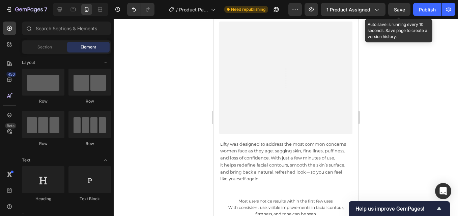
click at [402, 8] on span "Save" at bounding box center [399, 10] width 11 height 6
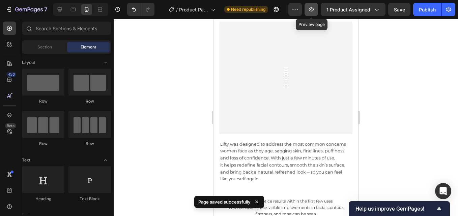
click at [310, 9] on icon "button" at bounding box center [311, 9] width 5 height 4
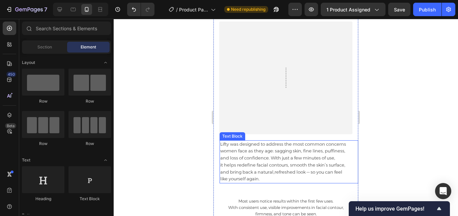
click at [236, 157] on span "and loss of confidence. With just a few minutes of use," at bounding box center [277, 157] width 115 height 5
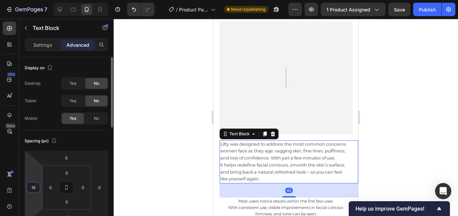
click at [35, 186] on input "18" at bounding box center [33, 188] width 10 height 10
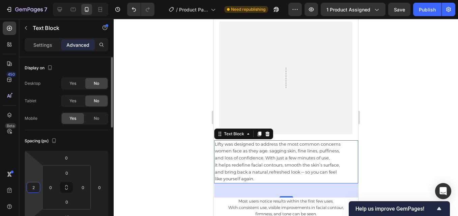
type input "20"
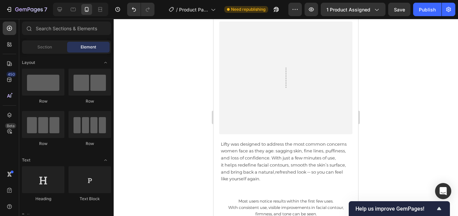
scroll to position [2130, 0]
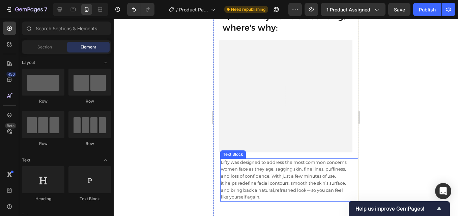
click at [285, 186] on span "it helps redefine facial contours, smooth the skin’s surface," at bounding box center [283, 183] width 125 height 5
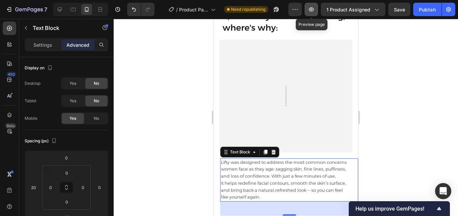
click at [306, 9] on button "button" at bounding box center [310, 9] width 13 height 13
click at [294, 173] on p "women face as they age: sagging skin, fine lines, puffiness," at bounding box center [289, 169] width 137 height 7
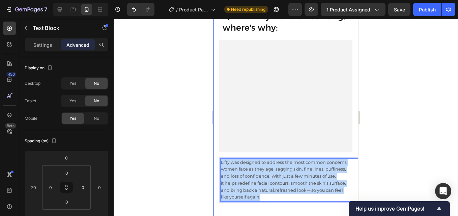
drag, startPoint x: 262, startPoint y: 197, endPoint x: 219, endPoint y: 159, distance: 56.8
click at [219, 159] on div "Image Excellent / Based on 270+ Reviews Text Block Row 4,256+ Lifty users & cou…" at bounding box center [285, 119] width 145 height 241
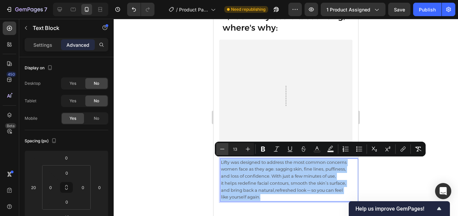
click at [220, 152] on icon "Editor contextual toolbar" at bounding box center [222, 149] width 7 height 7
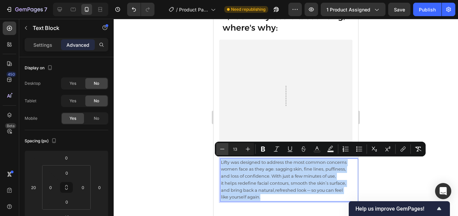
type input "12"
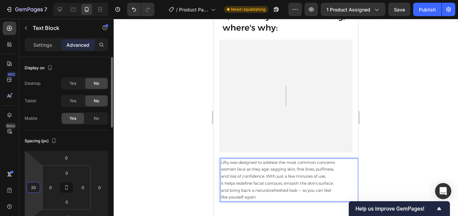
click at [36, 187] on input "20" at bounding box center [33, 188] width 10 height 10
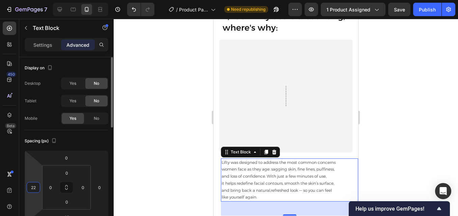
type input "22"
click at [311, 13] on button "button" at bounding box center [310, 9] width 13 height 13
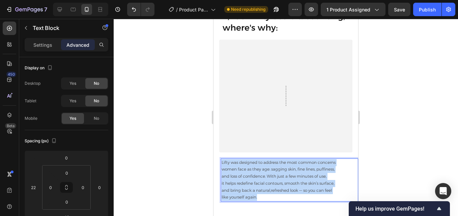
drag, startPoint x: 261, startPoint y: 197, endPoint x: 222, endPoint y: 163, distance: 51.8
click at [222, 163] on div "Lifty was designed to address the most common concerns women face as they age: …" at bounding box center [289, 180] width 137 height 43
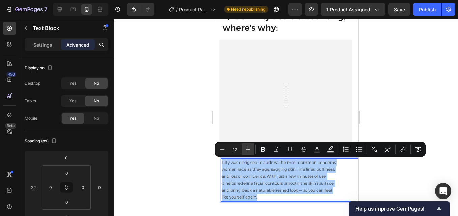
drag, startPoint x: 246, startPoint y: 150, endPoint x: 39, endPoint y: 138, distance: 206.9
click at [246, 150] on icon "Editor contextual toolbar" at bounding box center [247, 149] width 7 height 7
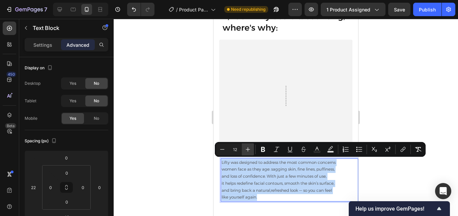
type input "13"
click at [265, 173] on p "women face as they age: sagging skin, fine lines, puffiness," at bounding box center [289, 169] width 136 height 7
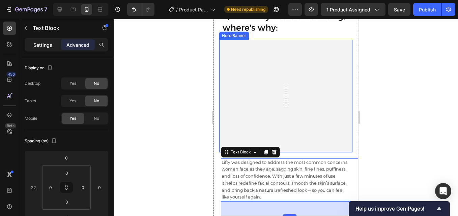
click at [43, 46] on p "Settings" at bounding box center [42, 44] width 19 height 7
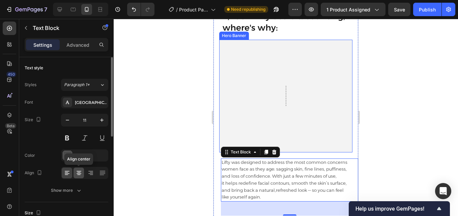
click at [81, 170] on icon at bounding box center [78, 173] width 7 height 7
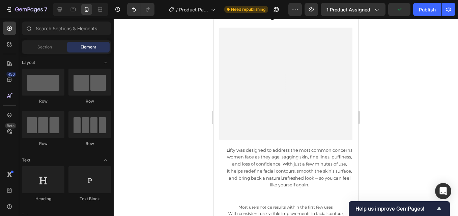
scroll to position [2172, 0]
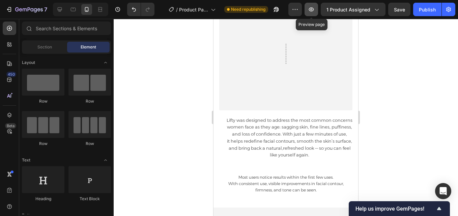
click at [309, 9] on icon "button" at bounding box center [311, 9] width 7 height 7
click at [61, 11] on icon at bounding box center [59, 9] width 7 height 7
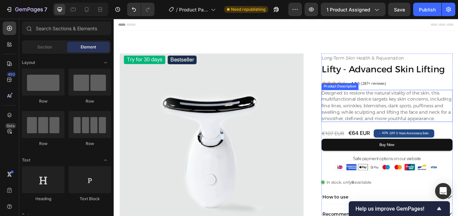
click at [393, 134] on p "Designed to restore the natural vitality of the skin, this multifunctional devi…" at bounding box center [433, 121] width 153 height 37
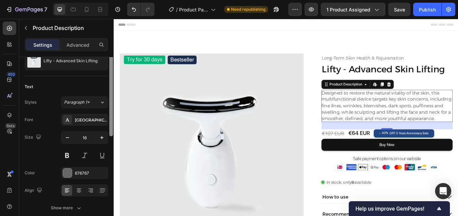
scroll to position [43, 0]
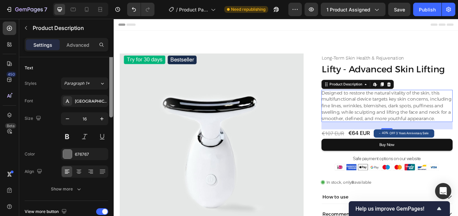
drag, startPoint x: 112, startPoint y: 139, endPoint x: 110, endPoint y: 161, distance: 22.0
click at [110, 118] on div at bounding box center [111, 71] width 4 height 92
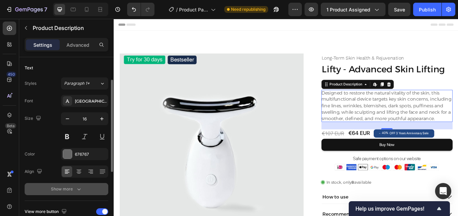
click at [80, 185] on button "Show more" at bounding box center [67, 189] width 84 height 12
click at [79, 188] on div "Light" at bounding box center [81, 189] width 34 height 6
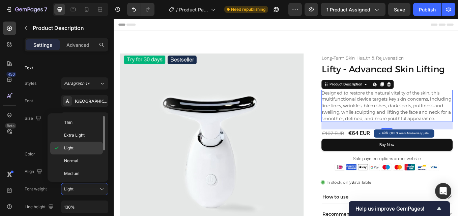
click at [78, 145] on p "Light" at bounding box center [82, 148] width 36 height 6
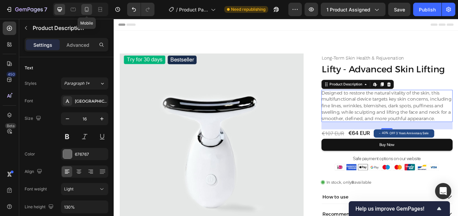
click at [87, 13] on div at bounding box center [86, 9] width 11 height 11
type input "14"
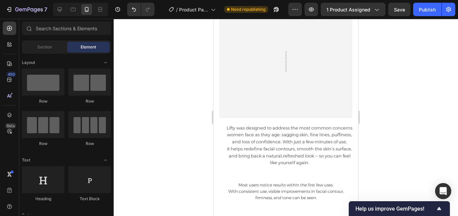
scroll to position [2189, 0]
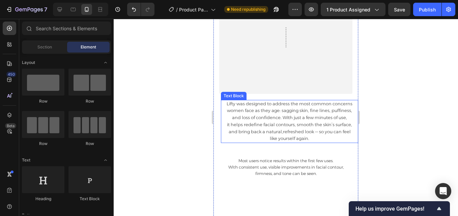
click at [299, 124] on span "it helps redefine facial contours, smooth the skin’s surface," at bounding box center [289, 124] width 125 height 5
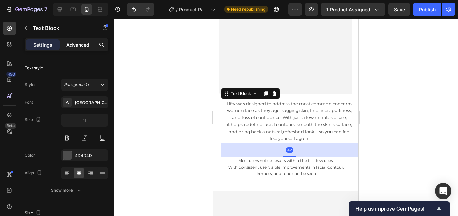
click at [79, 48] on p "Advanced" at bounding box center [77, 44] width 23 height 7
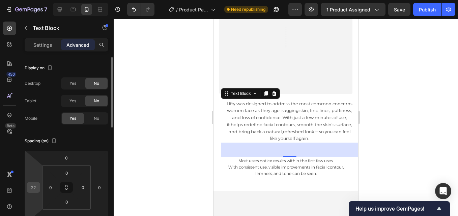
click at [33, 190] on input "22" at bounding box center [33, 188] width 10 height 10
type input "0"
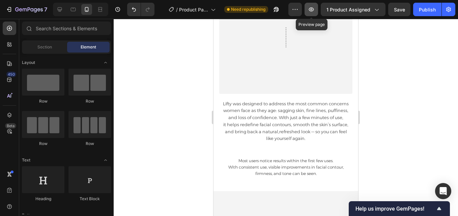
click at [314, 7] on icon "button" at bounding box center [311, 9] width 7 height 7
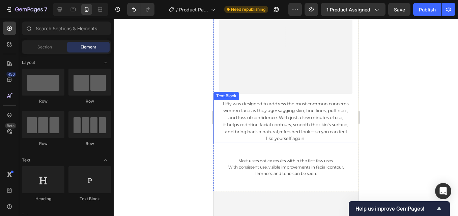
click at [324, 113] on span "women face as they age: sagging skin, fine lines, puffiness," at bounding box center [285, 110] width 125 height 5
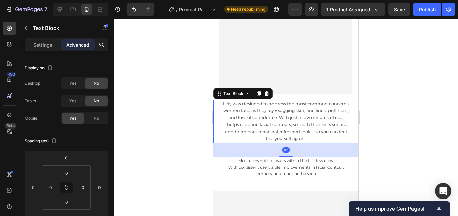
click at [325, 106] on span "Lifty was designed to address the most common concerns" at bounding box center [286, 103] width 126 height 5
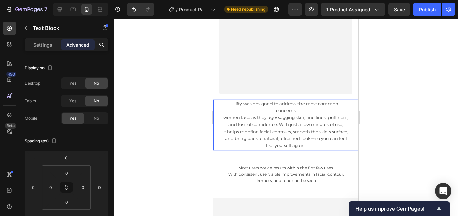
click at [223, 118] on span "women face as they age: sagging skin, fine lines, puffiness," at bounding box center [285, 117] width 125 height 5
click at [324, 112] on span "concerns women face as they age: sagging skin, fine lines, puffiness," at bounding box center [285, 114] width 124 height 12
click at [225, 125] on p "and loss of confidence. With just a few minutes of use," at bounding box center [285, 125] width 143 height 7
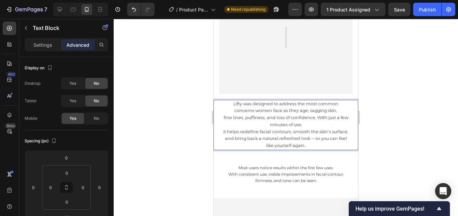
click at [313, 118] on span "fine lines, puffiness, and loss of confidence. With just a few minutes of use," at bounding box center [285, 121] width 125 height 12
click at [333, 119] on span "fine lines, puffiness, and loss of confidence. With just a few minutes of use," at bounding box center [285, 121] width 125 height 12
click at [218, 133] on p "it helps redefine facial contours, smooth the skin’s surface," at bounding box center [285, 132] width 143 height 7
click at [333, 125] on span "a few minutes of use, it helps redefine facial contours, smooth the skin’s surf…" at bounding box center [285, 128] width 141 height 12
click at [222, 138] on p "and bring back a natural,refreshed look — so you can feel" at bounding box center [285, 138] width 143 height 7
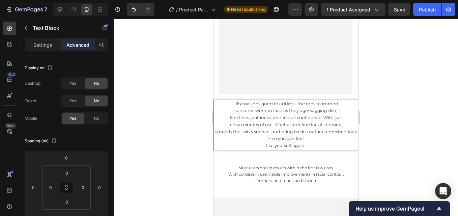
click at [327, 131] on span "smooth the skin’s surface, and bring back a natural,refreshed look — so you can…" at bounding box center [286, 135] width 142 height 12
click at [263, 146] on p "like yourself again." at bounding box center [285, 146] width 143 height 7
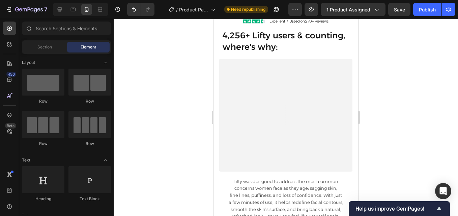
scroll to position [2093, 0]
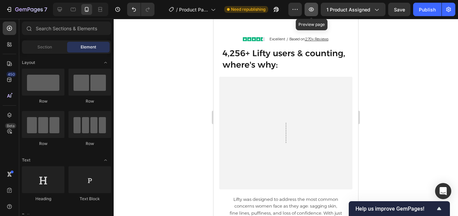
click at [314, 9] on icon "button" at bounding box center [311, 9] width 7 height 7
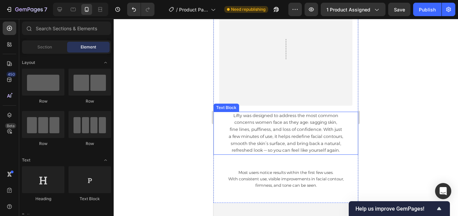
click at [316, 130] on span "fine lines, puffiness, and loss of confidence. With just" at bounding box center [286, 129] width 112 height 5
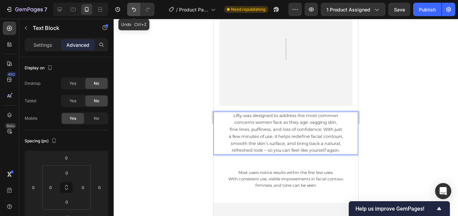
click at [134, 9] on icon "Undo/Redo" at bounding box center [134, 9] width 4 height 4
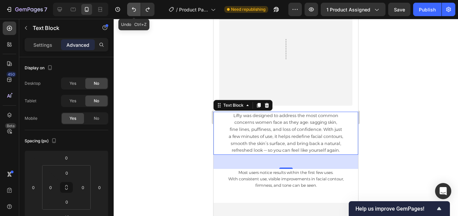
click at [134, 9] on icon "Undo/Redo" at bounding box center [134, 9] width 4 height 4
click at [132, 9] on icon "Undo/Redo" at bounding box center [134, 9] width 4 height 4
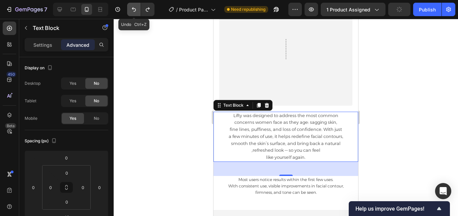
click at [132, 9] on icon "Undo/Redo" at bounding box center [134, 9] width 4 height 4
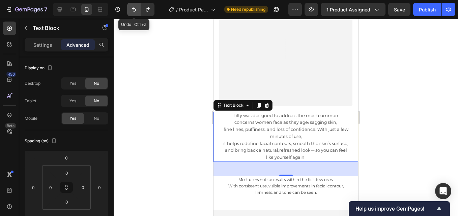
click at [132, 9] on icon "Undo/Redo" at bounding box center [134, 9] width 4 height 4
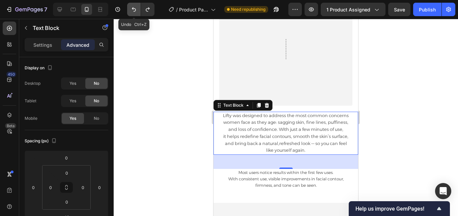
click at [132, 9] on icon "Undo/Redo" at bounding box center [134, 9] width 4 height 4
click at [144, 9] on icon "Undo/Redo" at bounding box center [147, 9] width 7 height 7
click at [301, 138] on span "it helps redefine facial contours, smooth the skin’s surface," at bounding box center [285, 136] width 125 height 5
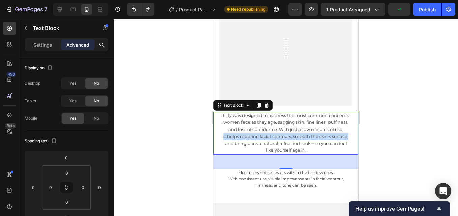
click at [301, 138] on span "it helps redefine facial contours, smooth the skin’s surface," at bounding box center [285, 136] width 125 height 5
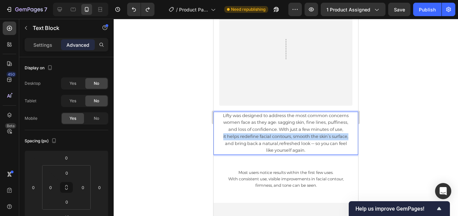
click at [301, 138] on span "it helps redefine facial contours, smooth the skin’s surface," at bounding box center [285, 136] width 125 height 5
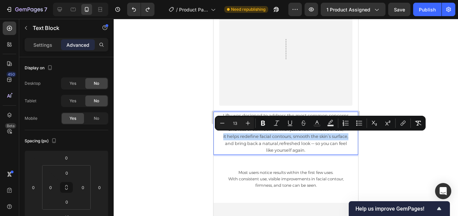
click at [301, 138] on span "it helps redefine facial contours, smooth the skin’s surface," at bounding box center [285, 136] width 125 height 5
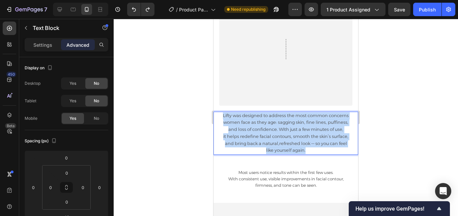
drag, startPoint x: 303, startPoint y: 148, endPoint x: 219, endPoint y: 115, distance: 89.8
click at [219, 115] on div "Lifty was designed to address the most common concerns women face as they age: …" at bounding box center [285, 133] width 145 height 43
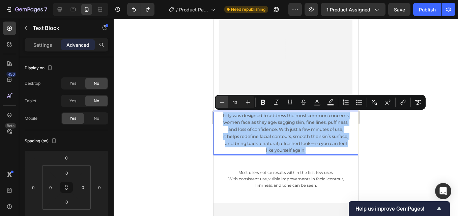
click at [222, 104] on icon "Editor contextual toolbar" at bounding box center [222, 102] width 7 height 7
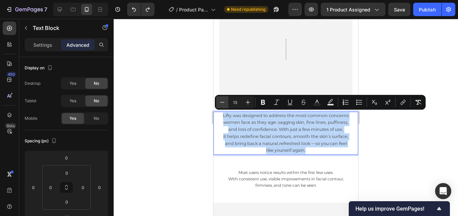
type input "12"
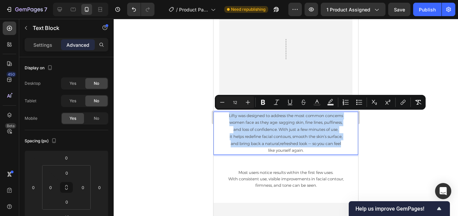
click at [247, 122] on span "women face as they age: sagging skin, fine lines, puffiness," at bounding box center [285, 122] width 113 height 5
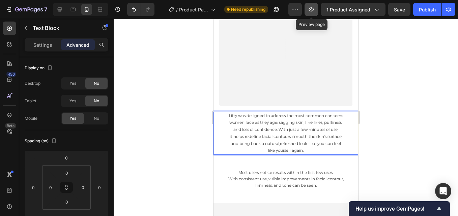
click at [316, 15] on button "button" at bounding box center [310, 9] width 13 height 13
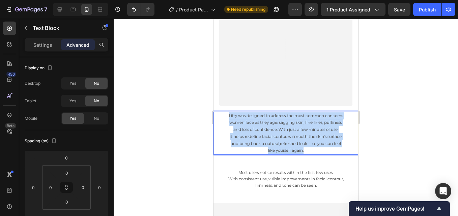
drag, startPoint x: 305, startPoint y: 152, endPoint x: 225, endPoint y: 118, distance: 87.1
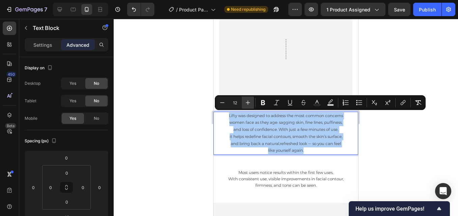
click at [246, 105] on icon "Editor contextual toolbar" at bounding box center [247, 102] width 7 height 7
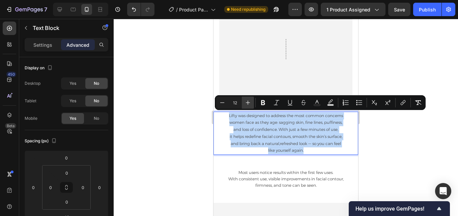
type input "13"
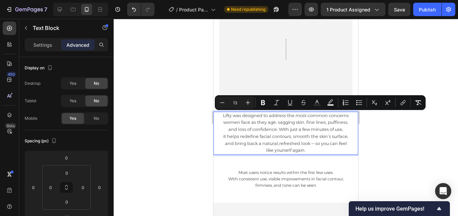
click at [274, 139] on span "it helps redefine facial contours, smooth the skin’s surface," at bounding box center [285, 136] width 125 height 5
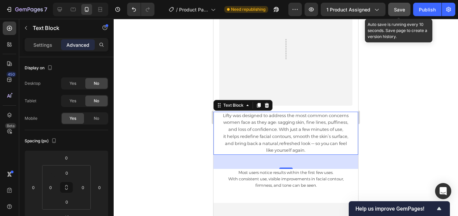
click at [393, 15] on button "Save" at bounding box center [399, 9] width 22 height 13
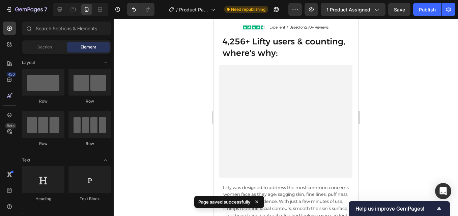
scroll to position [2093, 0]
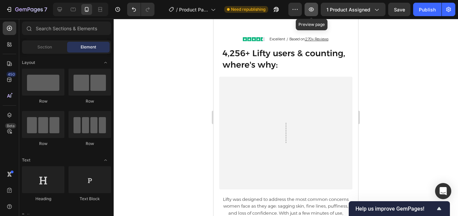
click at [313, 7] on icon "button" at bounding box center [311, 9] width 7 height 7
click at [313, 13] on button "button" at bounding box center [310, 9] width 13 height 13
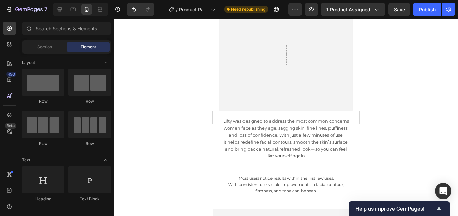
scroll to position [2147, 0]
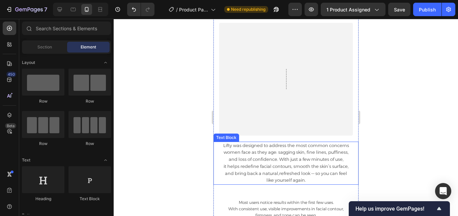
click at [329, 175] on span "and bring back a natural,refreshed look — so you can feel" at bounding box center [285, 173] width 122 height 5
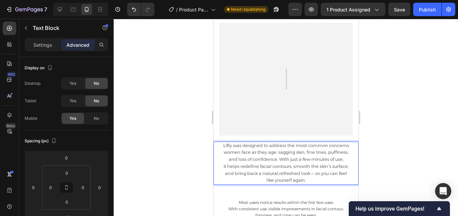
click at [335, 175] on span "and bring back a natural,refreshed look — so you can feel" at bounding box center [285, 173] width 122 height 5
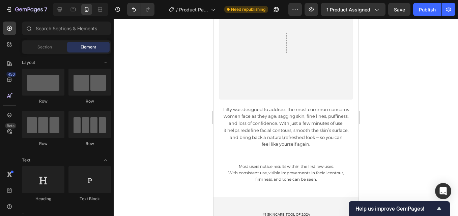
scroll to position [2195, 0]
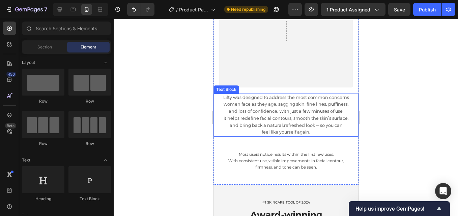
click at [298, 123] on span "and bring back a natural,refreshed look — so you can" at bounding box center [285, 125] width 113 height 5
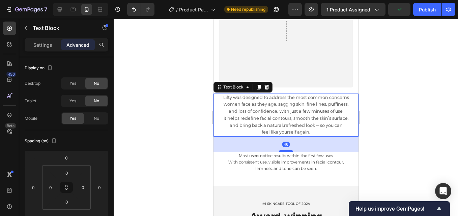
click at [285, 151] on div at bounding box center [285, 151] width 13 height 2
type input "46"
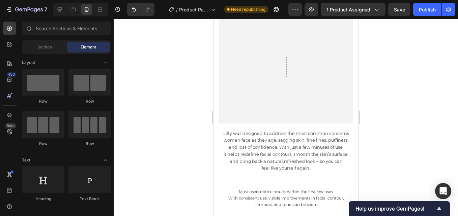
scroll to position [2153, 0]
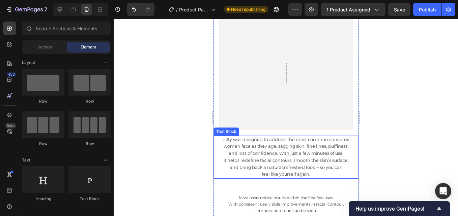
click at [325, 161] on span "it helps redefine facial contours, smooth the skin’s surface," at bounding box center [285, 160] width 125 height 5
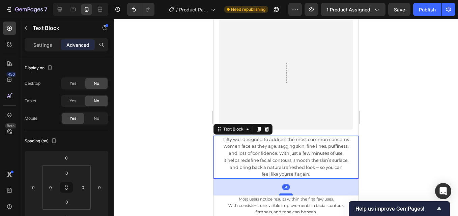
click at [282, 194] on div at bounding box center [285, 195] width 13 height 2
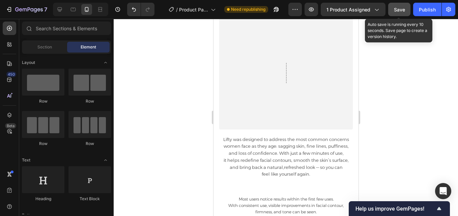
click at [399, 14] on button "Save" at bounding box center [399, 9] width 22 height 13
